Goal: Navigation & Orientation: Find specific page/section

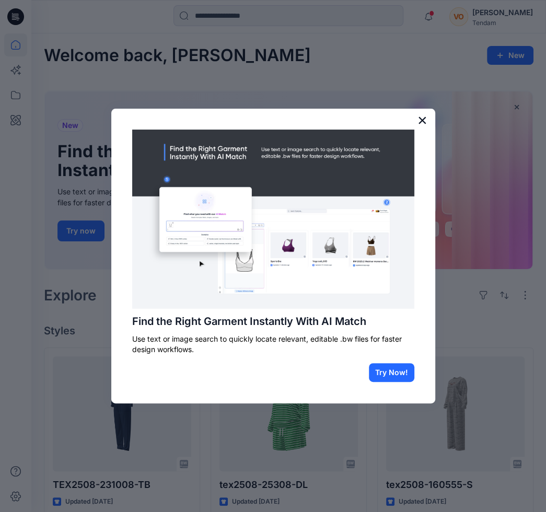
click at [422, 118] on button "×" at bounding box center [423, 120] width 10 height 17
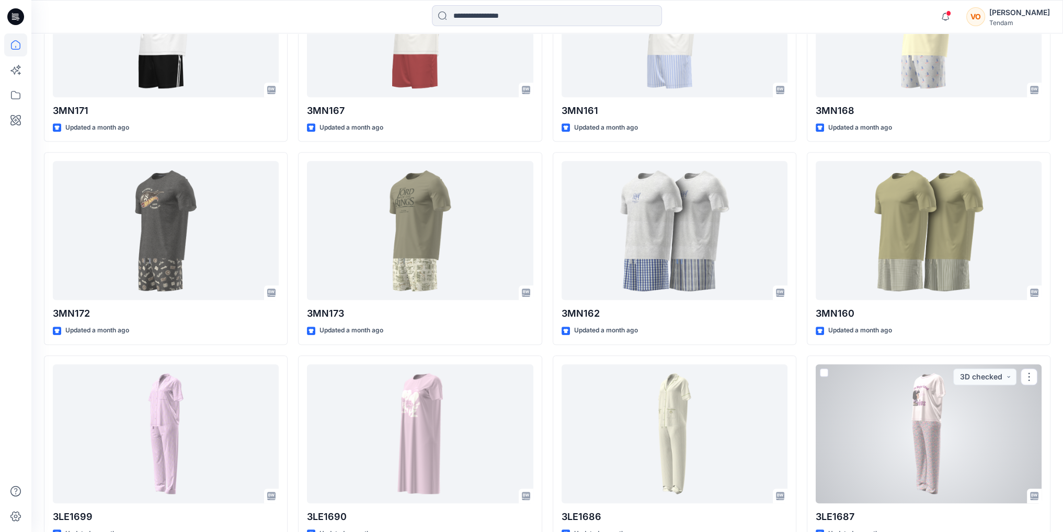
scroll to position [860, 0]
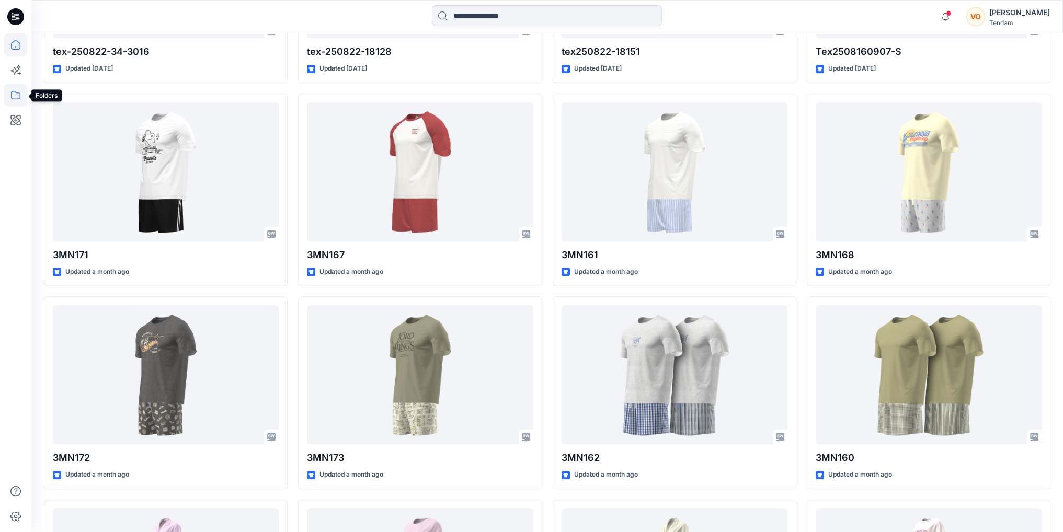
click at [17, 100] on icon at bounding box center [15, 95] width 23 height 23
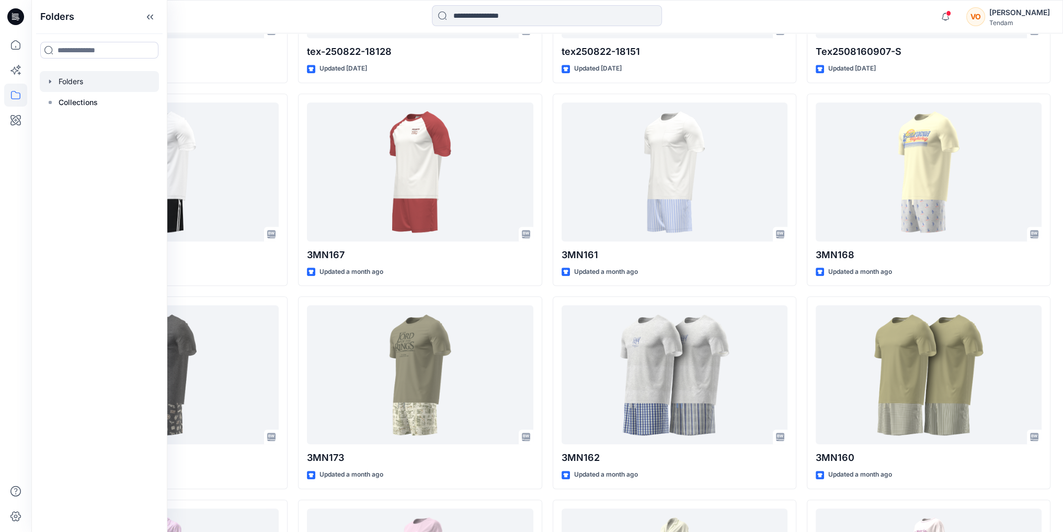
click at [75, 82] on div at bounding box center [99, 81] width 119 height 21
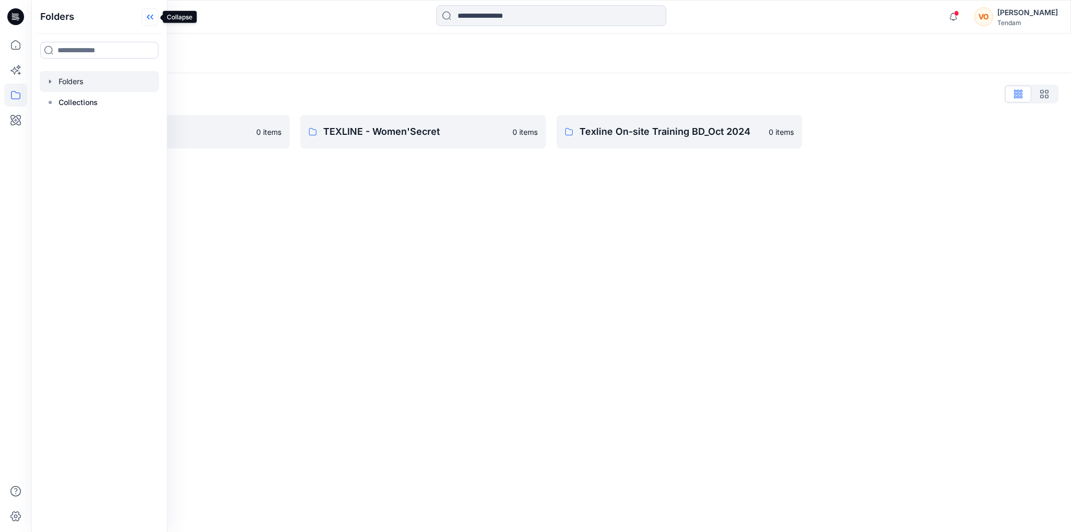
click at [148, 19] on icon at bounding box center [150, 16] width 17 height 17
click at [349, 136] on p "TEXLINE - Women'Secret" at bounding box center [414, 131] width 183 height 15
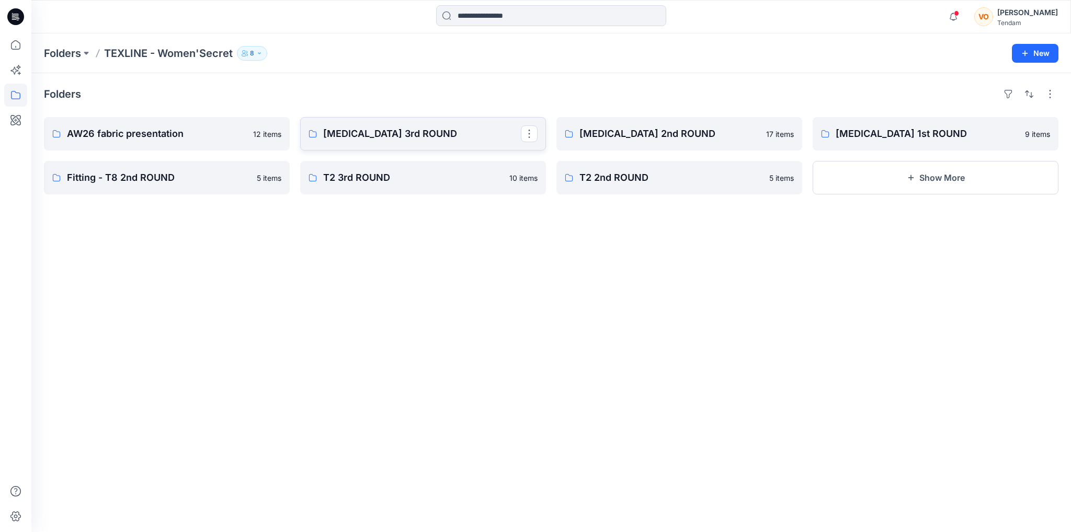
click at [415, 139] on p "[MEDICAL_DATA] 3rd ROUND" at bounding box center [422, 134] width 198 height 15
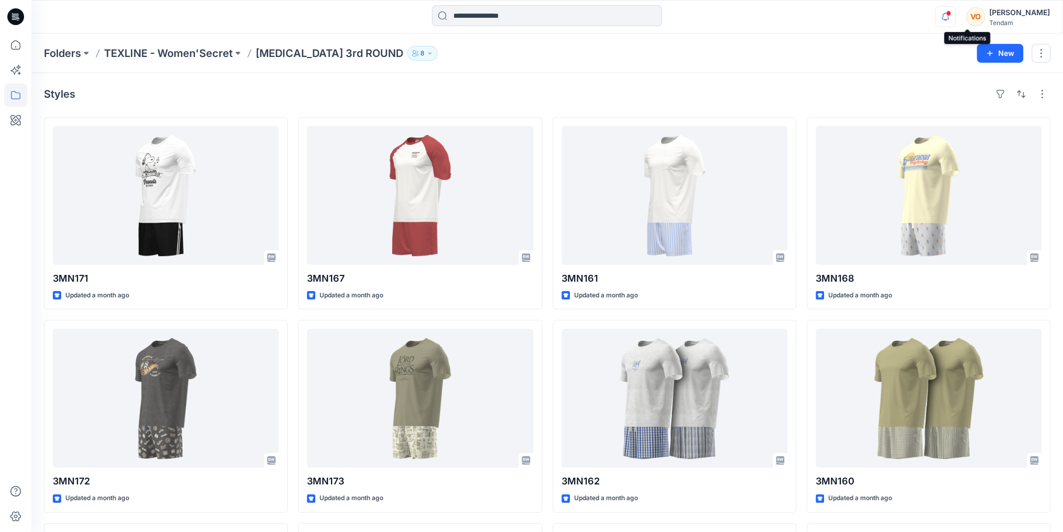
click at [546, 19] on icon "button" at bounding box center [946, 16] width 20 height 21
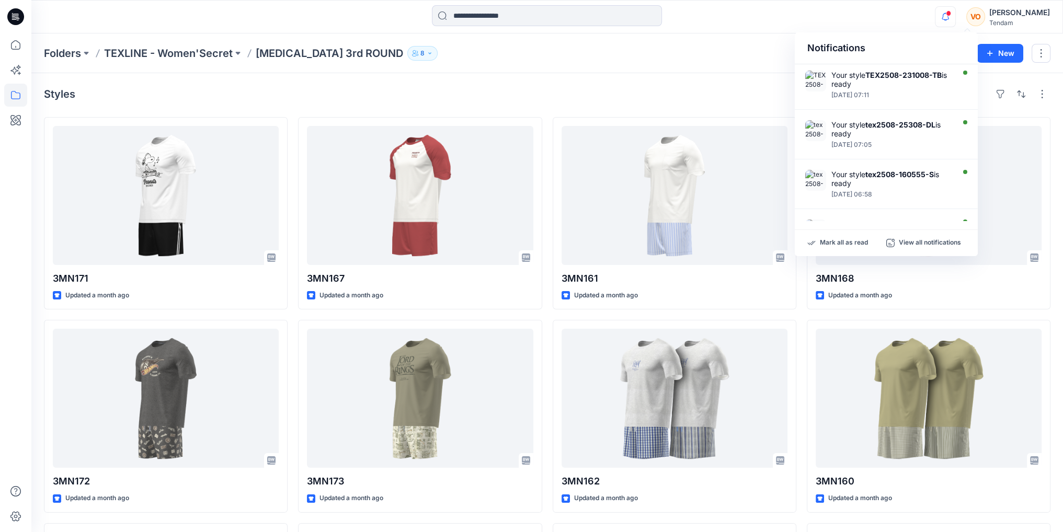
click at [546, 18] on div at bounding box center [547, 16] width 516 height 23
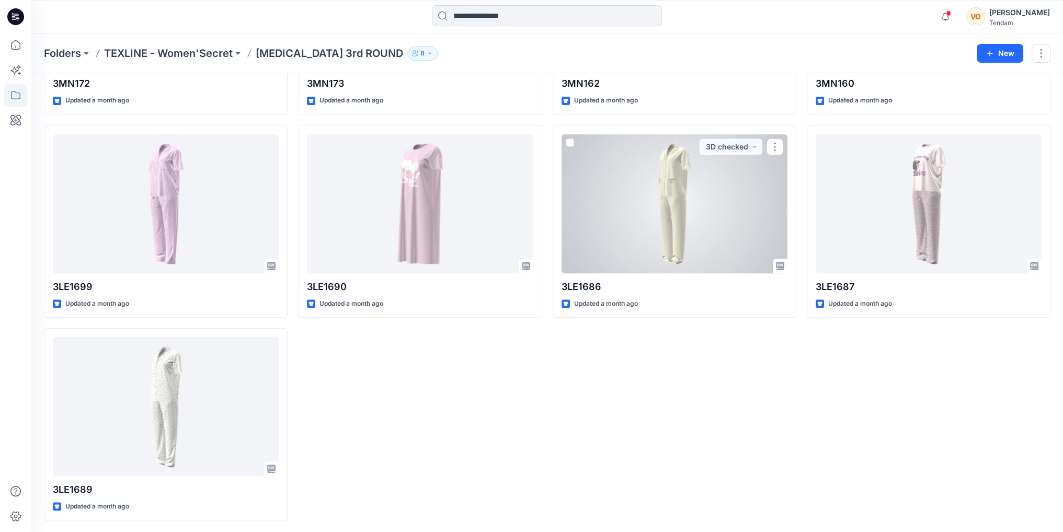
scroll to position [399, 0]
